Goal: Navigation & Orientation: Find specific page/section

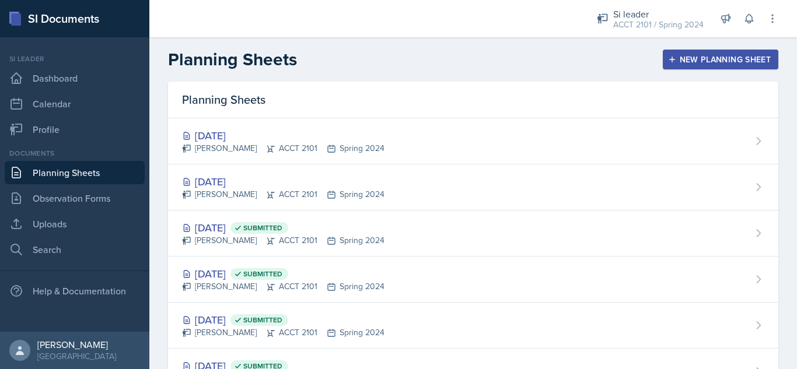
click at [654, 22] on div "ACCT 2101 / Spring 2024" at bounding box center [658, 25] width 90 height 12
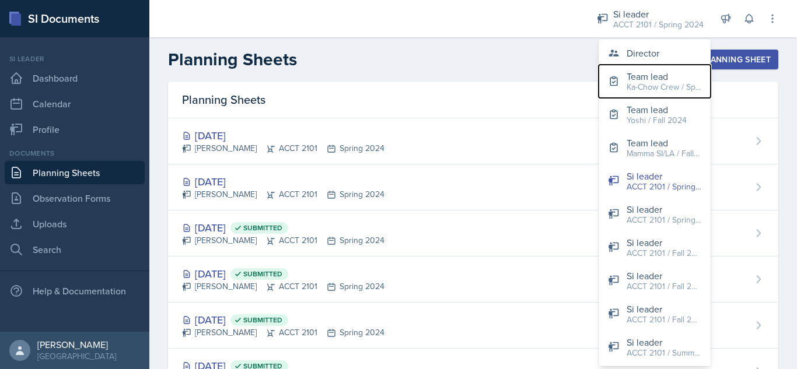
click at [664, 83] on div "Ka-Chow Crew / Spring 2025" at bounding box center [663, 87] width 75 height 12
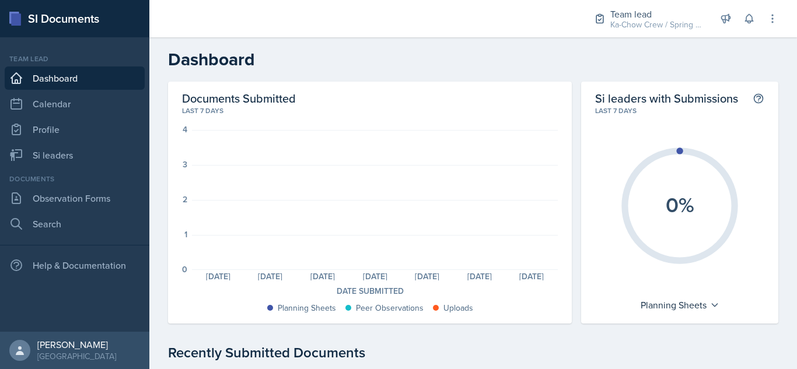
click at [88, 155] on link "Si leaders" at bounding box center [75, 154] width 140 height 23
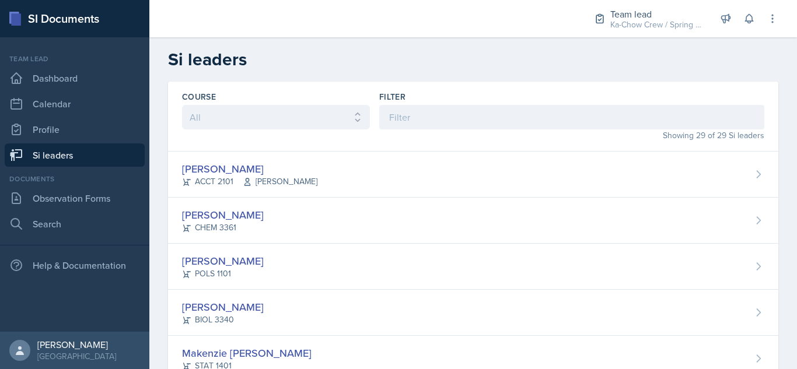
click at [420, 277] on div "[PERSON_NAME] POLS 1101" at bounding box center [473, 267] width 610 height 46
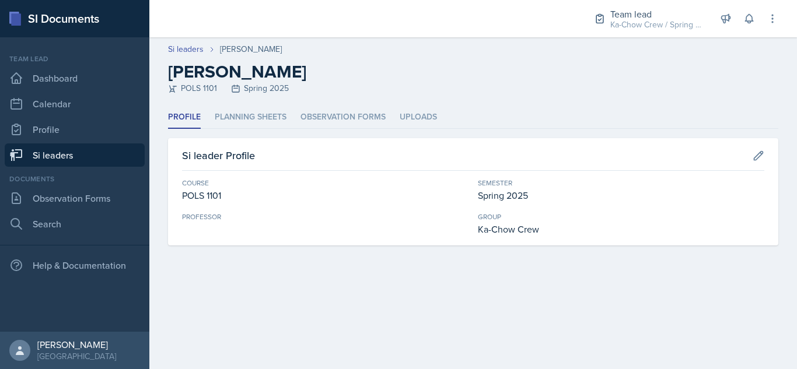
click at [283, 85] on div "POLS 1101 Spring 2025" at bounding box center [473, 88] width 610 height 12
click at [271, 111] on li "Planning Sheets" at bounding box center [251, 117] width 72 height 23
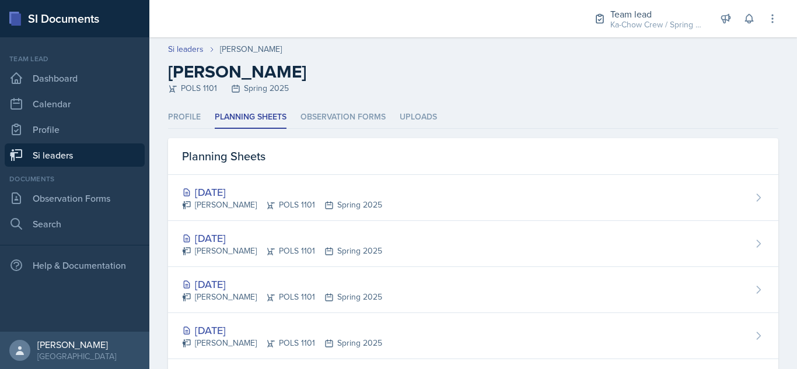
click at [382, 238] on div "[DATE] [PERSON_NAME] POLS 1101 Spring 2025" at bounding box center [473, 244] width 610 height 46
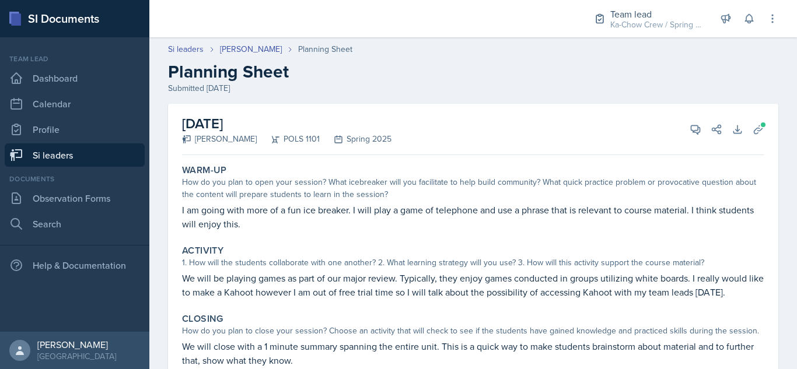
click at [188, 47] on link "Si leaders" at bounding box center [186, 49] width 36 height 12
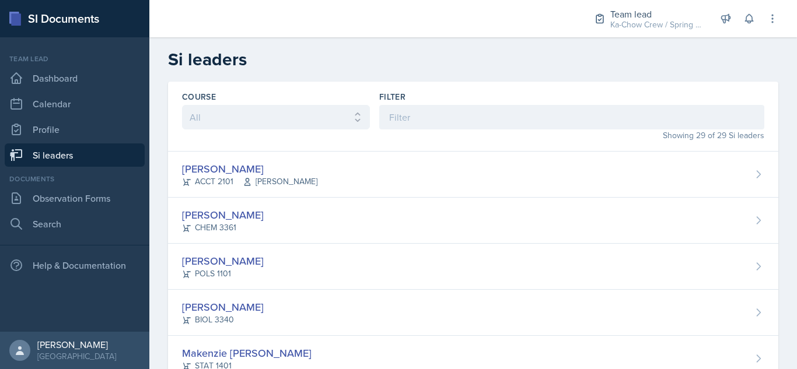
click at [644, 20] on div "Ka-Chow Crew / Spring 2025" at bounding box center [656, 25] width 93 height 12
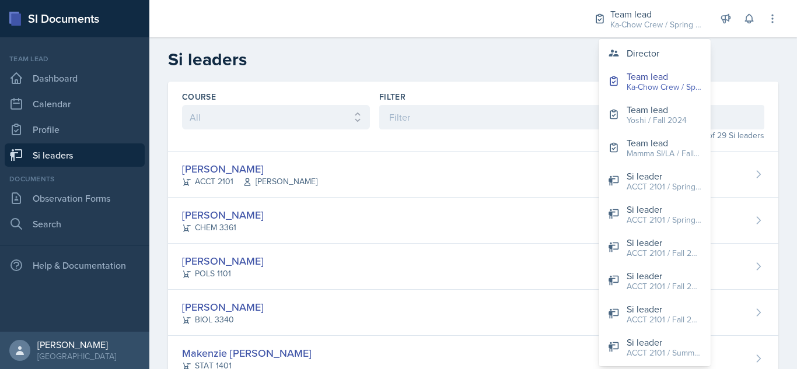
click at [530, 65] on h2 "Si leaders" at bounding box center [473, 59] width 610 height 21
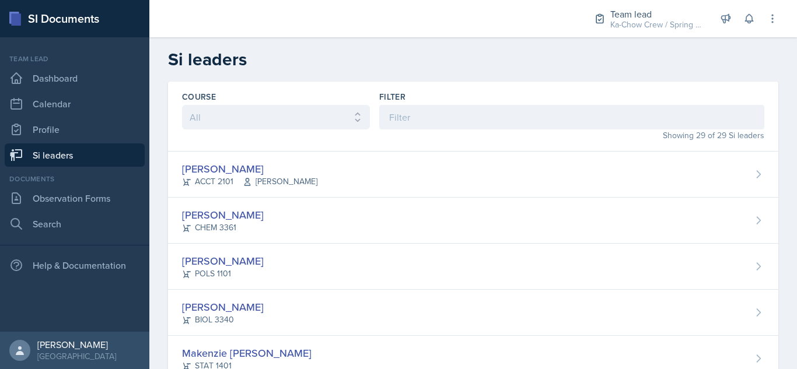
click at [638, 24] on div "Ka-Chow Crew / Spring 2025" at bounding box center [656, 25] width 93 height 12
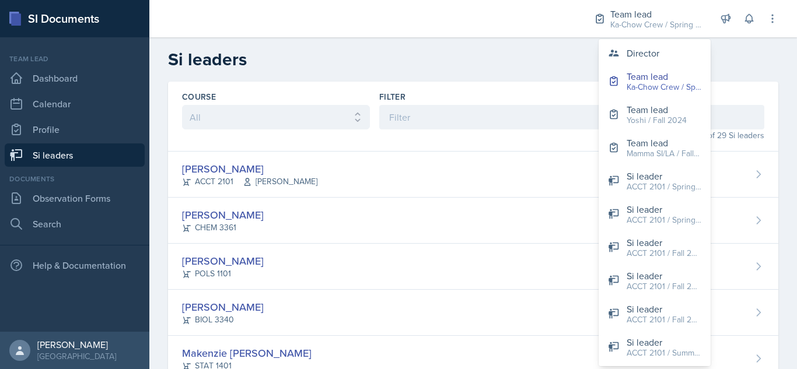
click at [649, 117] on div "Yoshi / Fall 2024" at bounding box center [656, 120] width 60 height 12
